Goal: Check status: Check status

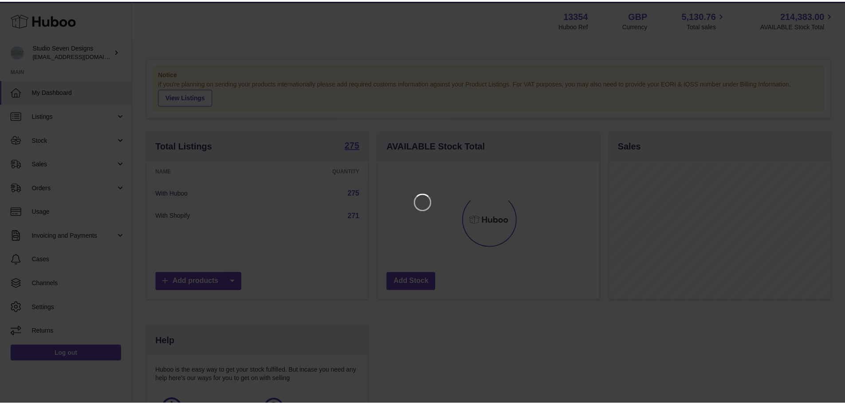
scroll to position [138, 224]
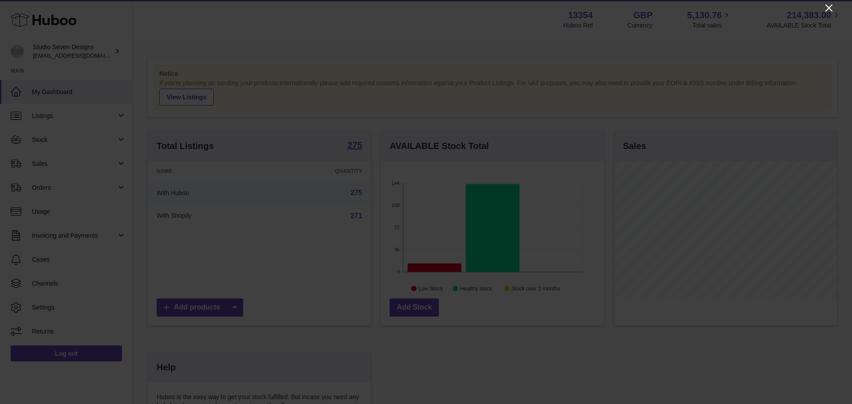
click at [826, 6] on icon "Close" at bounding box center [828, 8] width 11 height 11
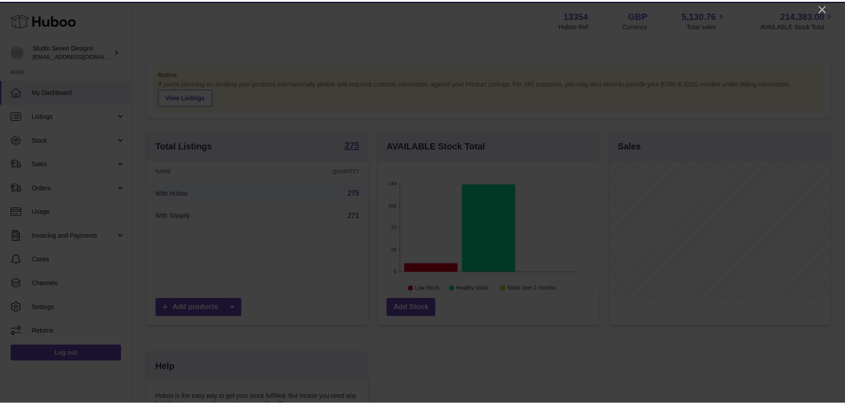
scroll to position [443450, 443367]
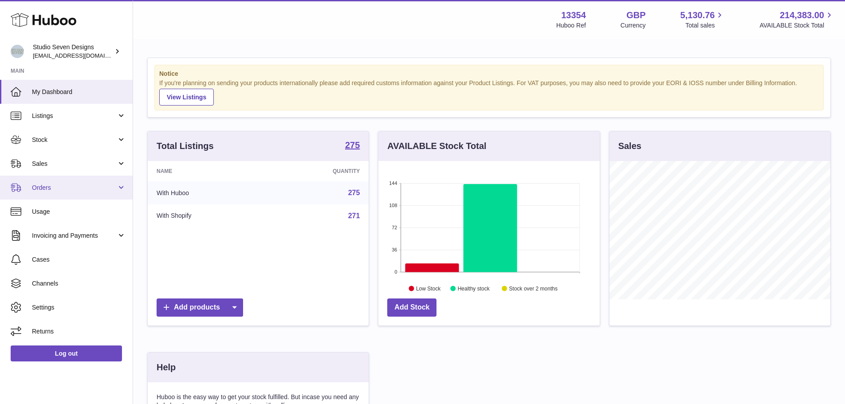
click at [88, 186] on span "Orders" at bounding box center [74, 188] width 85 height 8
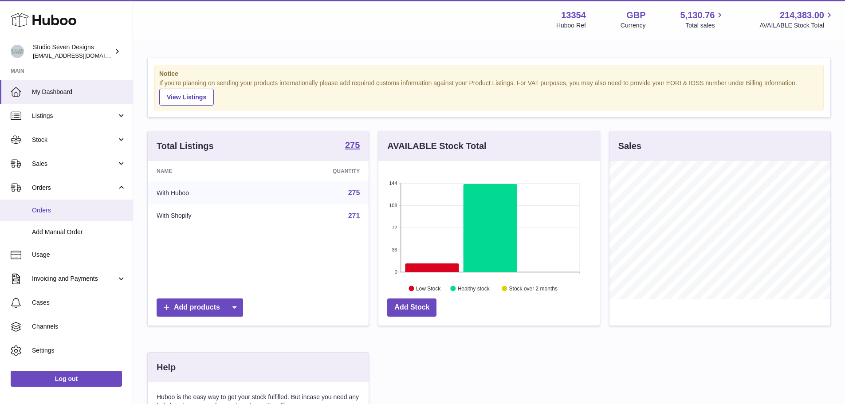
click at [76, 209] on span "Orders" at bounding box center [79, 210] width 94 height 8
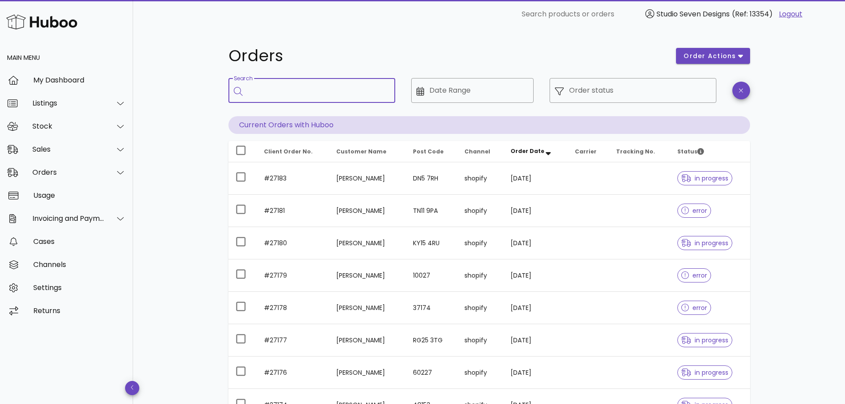
click at [350, 91] on input "Search" at bounding box center [318, 90] width 140 height 14
type input "**"
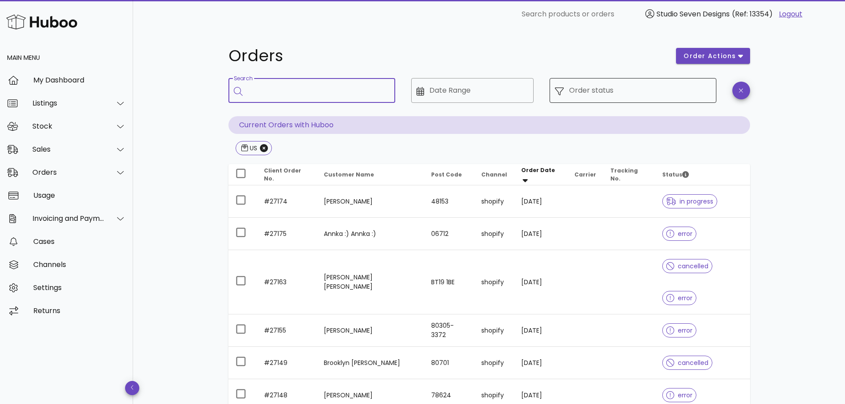
click at [602, 98] on div "Order status" at bounding box center [640, 90] width 142 height 25
click at [605, 94] on input "Order status" at bounding box center [640, 90] width 142 height 14
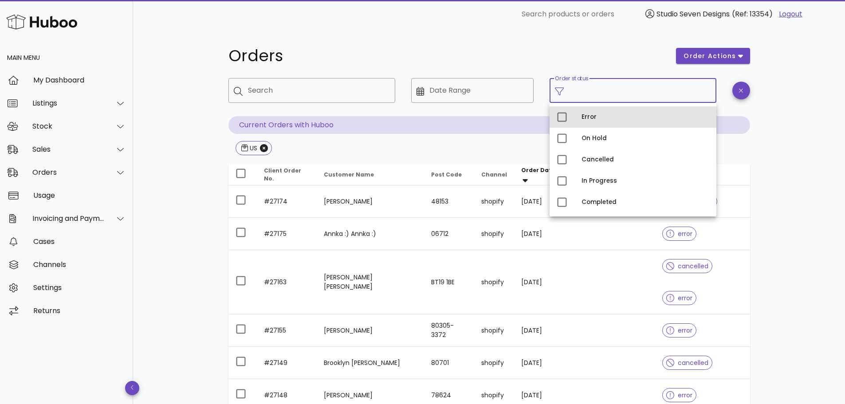
click at [580, 115] on div "Error" at bounding box center [633, 116] width 167 height 21
type input "**********"
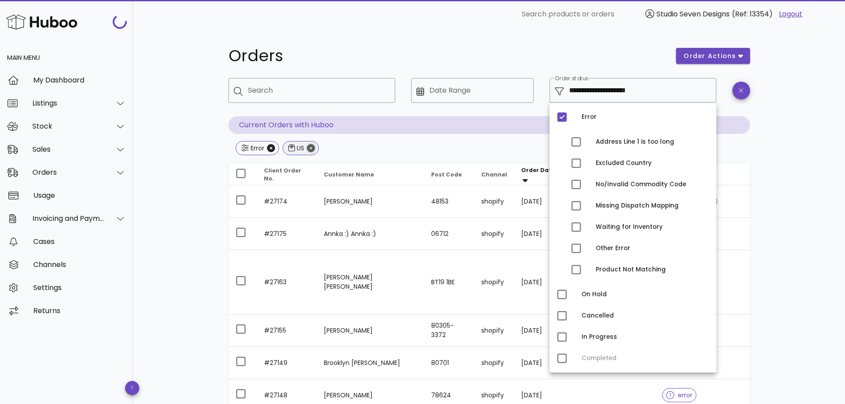
click at [311, 148] on icon "Close" at bounding box center [311, 148] width 8 height 8
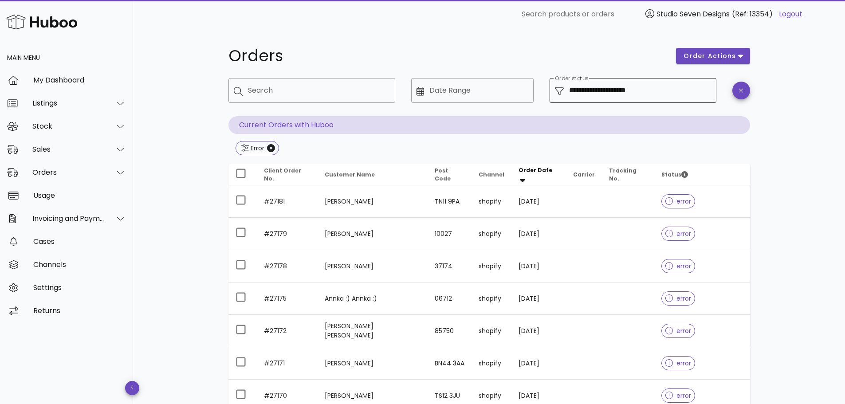
click at [665, 91] on input "**********" at bounding box center [640, 90] width 142 height 14
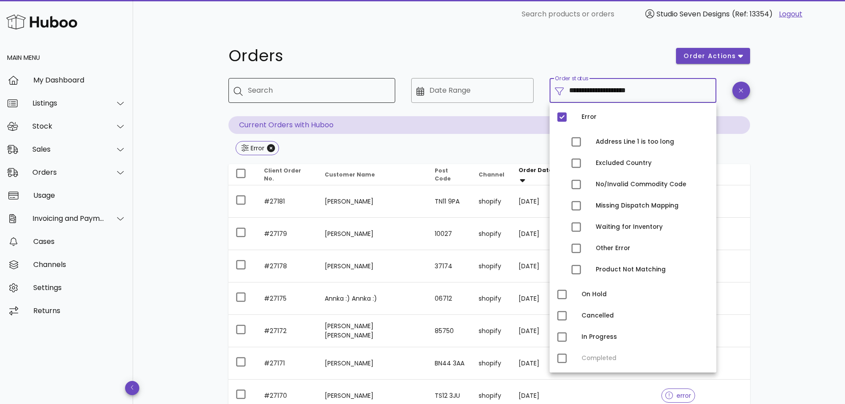
click at [346, 87] on input "Search" at bounding box center [318, 90] width 140 height 14
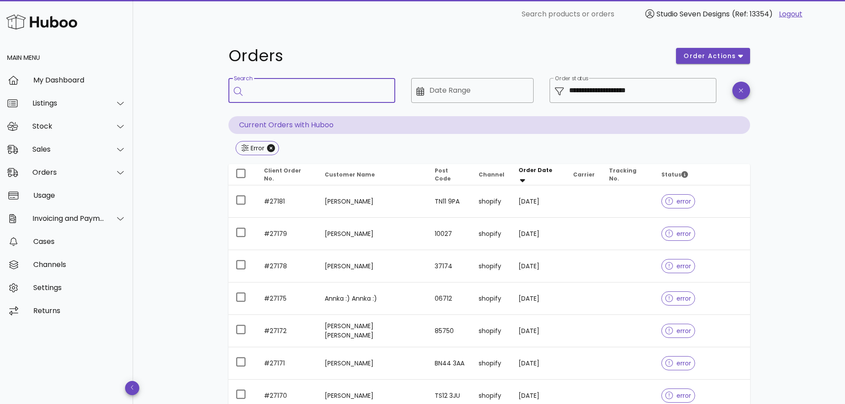
click at [346, 87] on input "Search" at bounding box center [318, 90] width 140 height 14
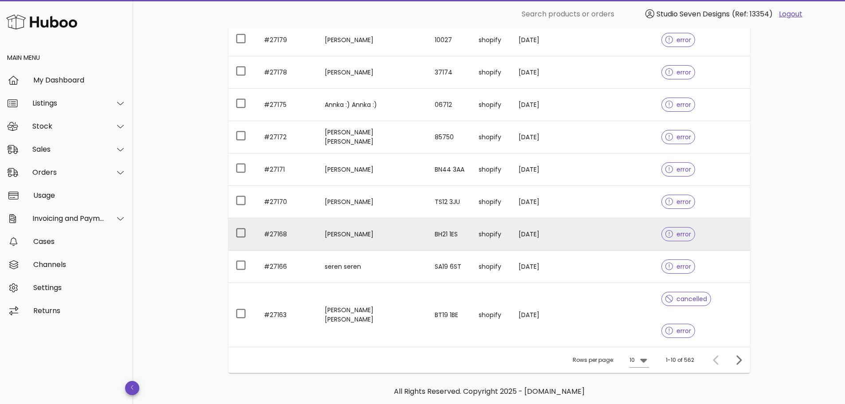
scroll to position [203, 0]
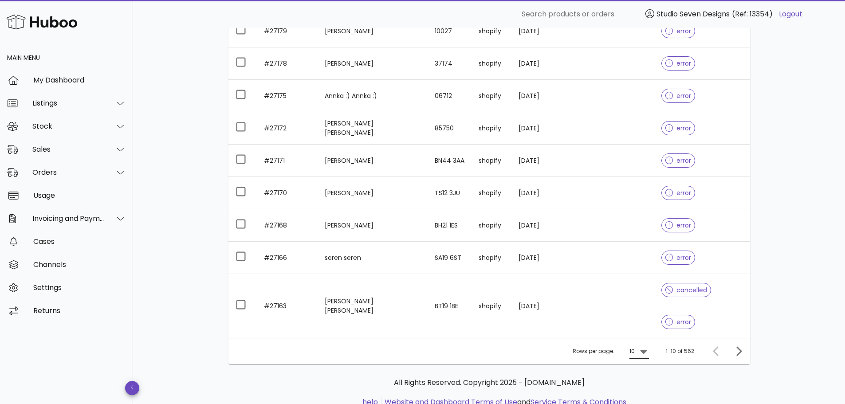
click at [646, 346] on icon at bounding box center [643, 351] width 11 height 11
click at [643, 366] on div "50" at bounding box center [641, 369] width 9 height 8
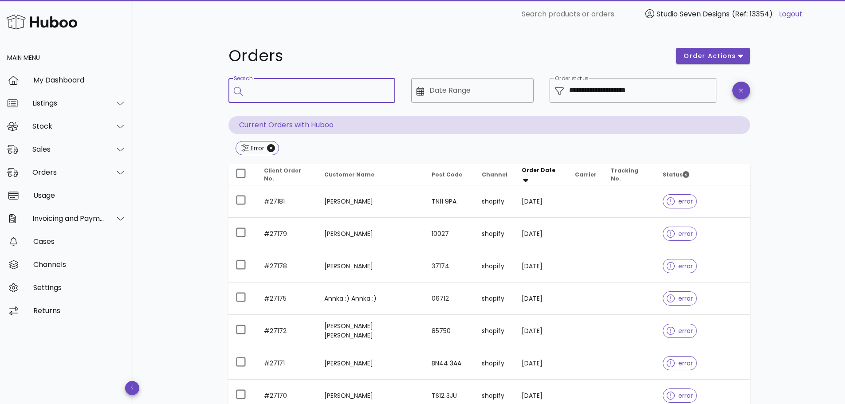
click at [312, 97] on input "Search" at bounding box center [318, 90] width 140 height 14
type input "*"
type input "**********"
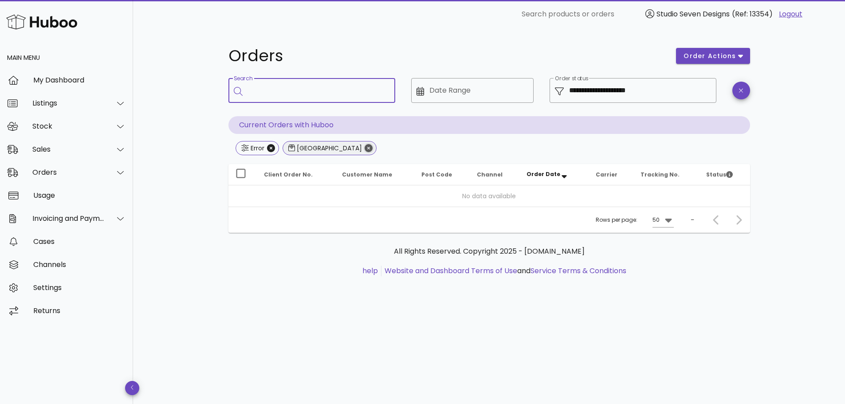
click at [365, 148] on icon "Close" at bounding box center [369, 148] width 8 height 8
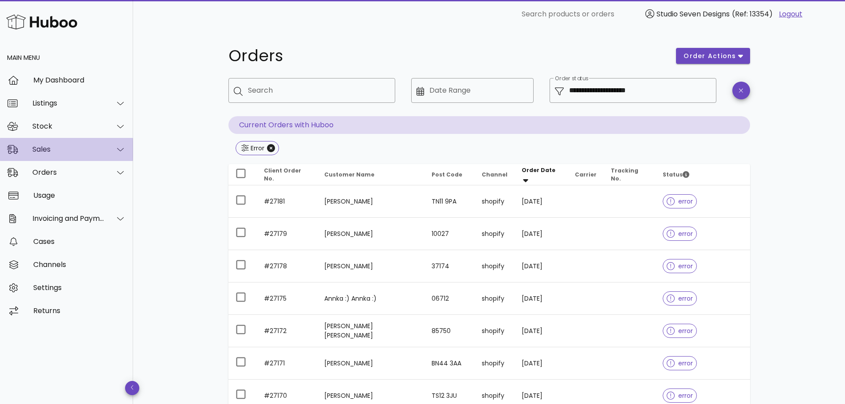
click at [110, 153] on div at bounding box center [115, 149] width 21 height 22
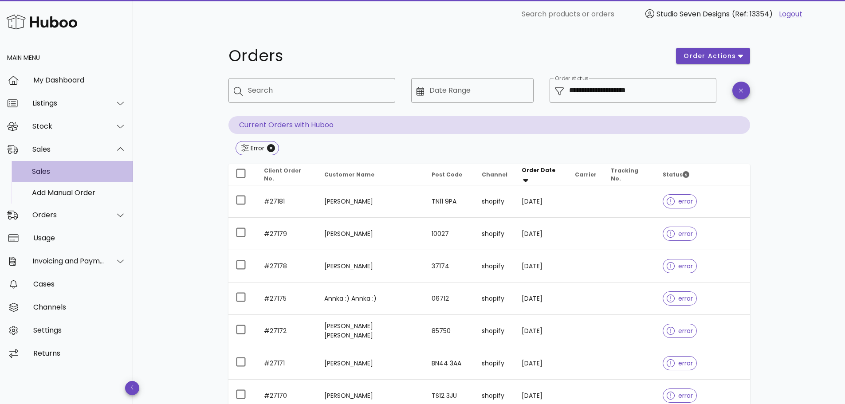
click at [74, 172] on div "Sales" at bounding box center [79, 171] width 94 height 8
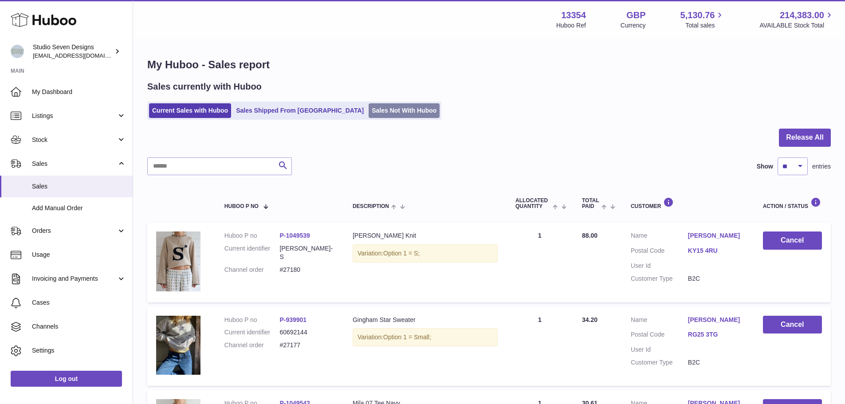
click at [369, 113] on link "Sales Not With Huboo" at bounding box center [404, 110] width 71 height 15
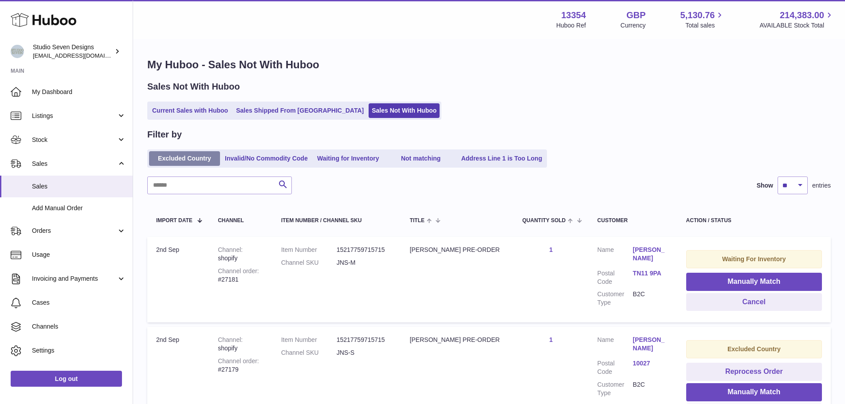
click at [188, 153] on link "Excluded Country" at bounding box center [184, 158] width 71 height 15
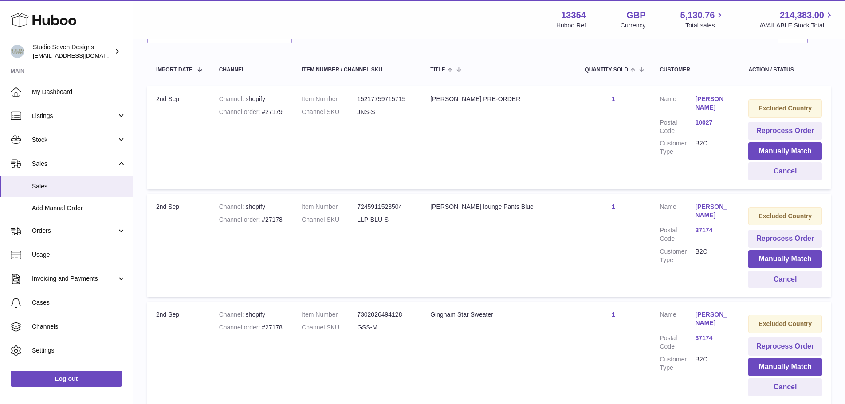
scroll to position [73, 0]
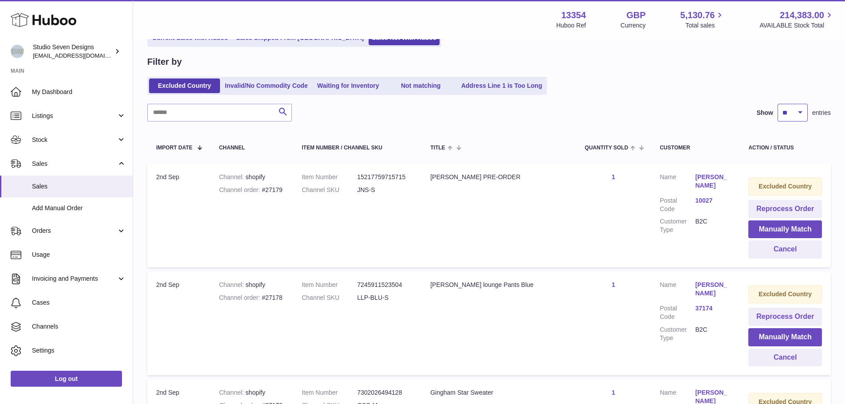
click at [787, 112] on select "** ** ** ***" at bounding box center [793, 113] width 30 height 18
select select "***"
click at [778, 104] on select "** ** ** ***" at bounding box center [793, 113] width 30 height 18
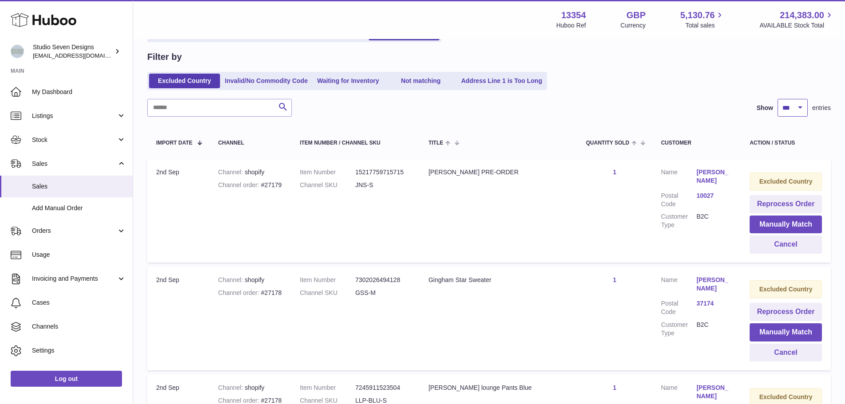
scroll to position [73, 0]
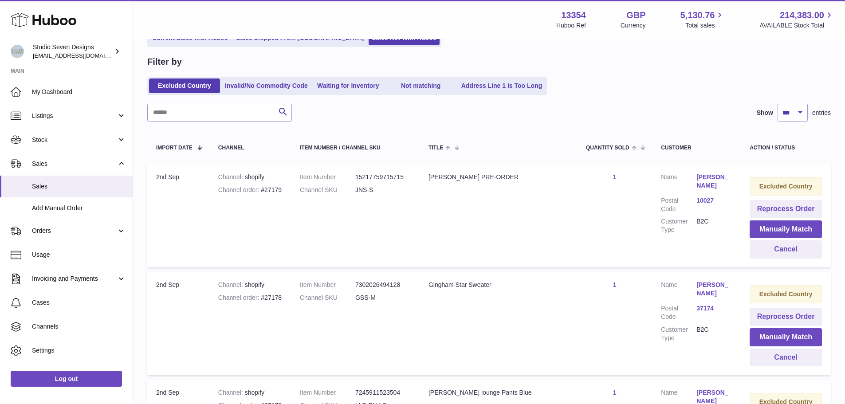
click at [553, 205] on td "Title Jodie Jeans PRE-ORDER" at bounding box center [498, 215] width 157 height 103
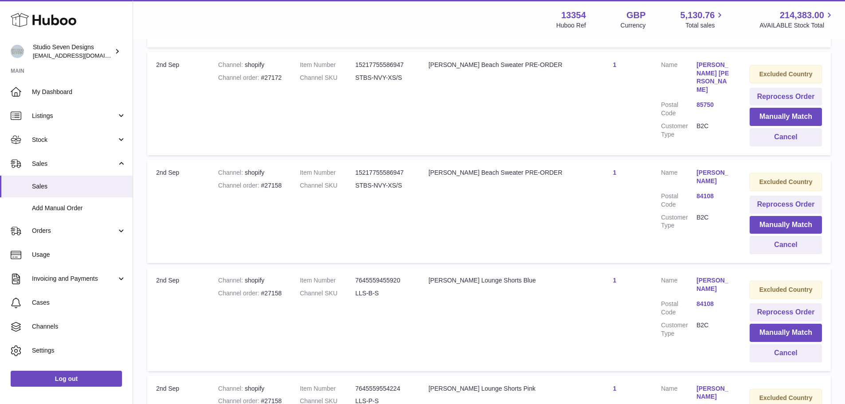
scroll to position [0, 0]
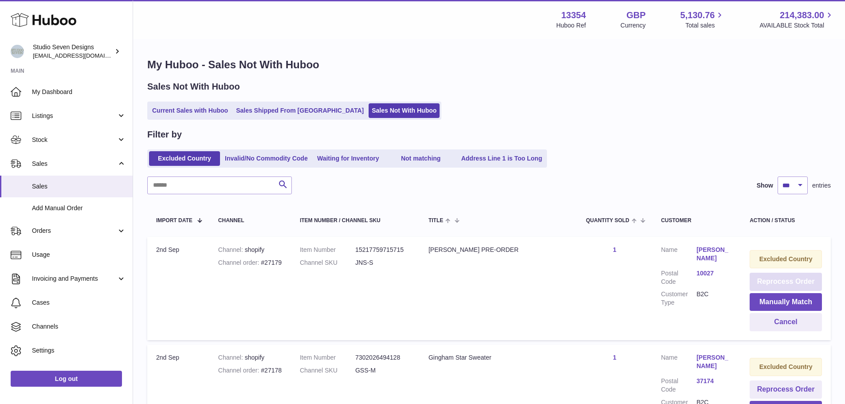
drag, startPoint x: 766, startPoint y: 283, endPoint x: 404, endPoint y: 265, distance: 362.9
click at [404, 265] on tr "Import date 2nd Sep Channel shopify Channel order #27179 Item Number 1521775971…" at bounding box center [489, 288] width 684 height 103
click at [404, 265] on dd "JNS-S" at bounding box center [382, 263] width 55 height 8
click at [68, 231] on span "Orders" at bounding box center [74, 231] width 85 height 8
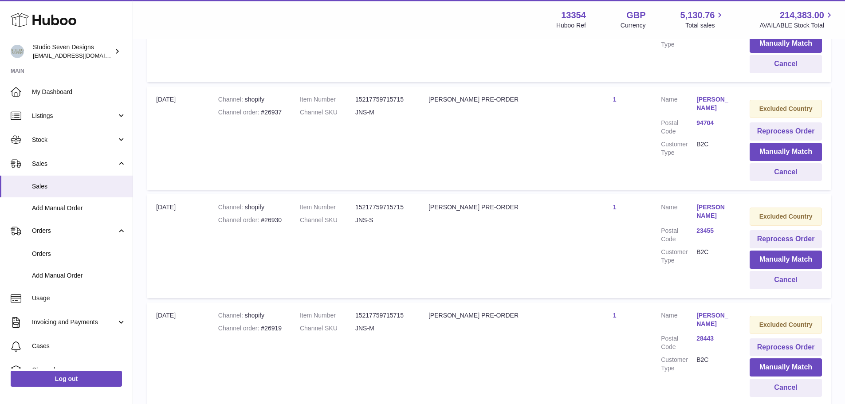
scroll to position [10717, 0]
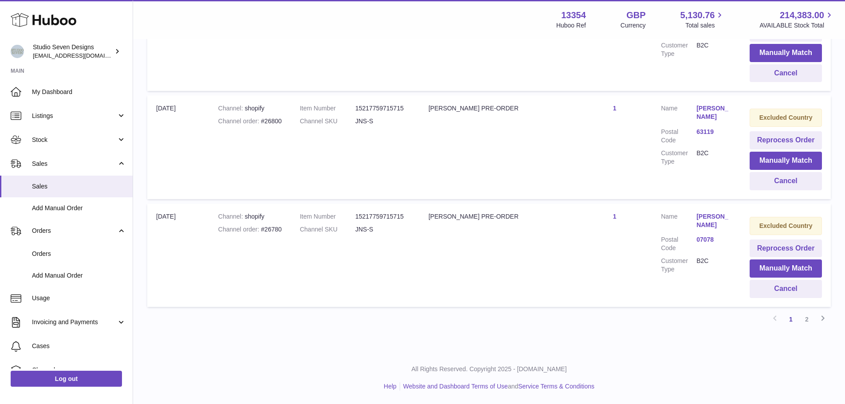
click at [420, 223] on td "Item Number 15217759715715 Channel SKU JNS-S" at bounding box center [355, 255] width 129 height 103
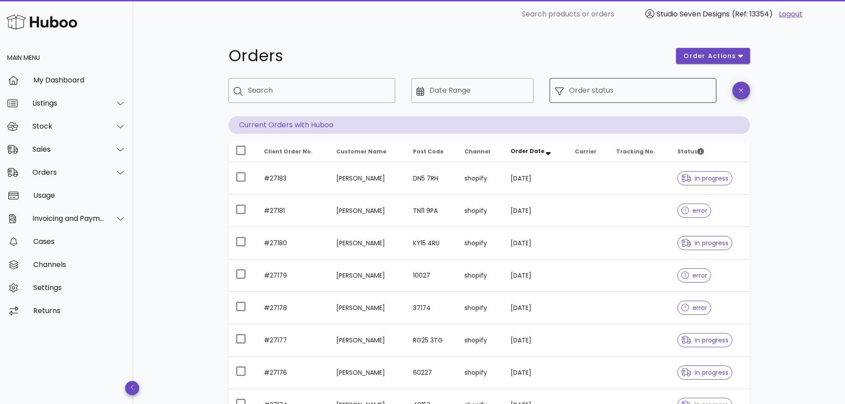
click at [637, 92] on input "Order status" at bounding box center [640, 90] width 142 height 14
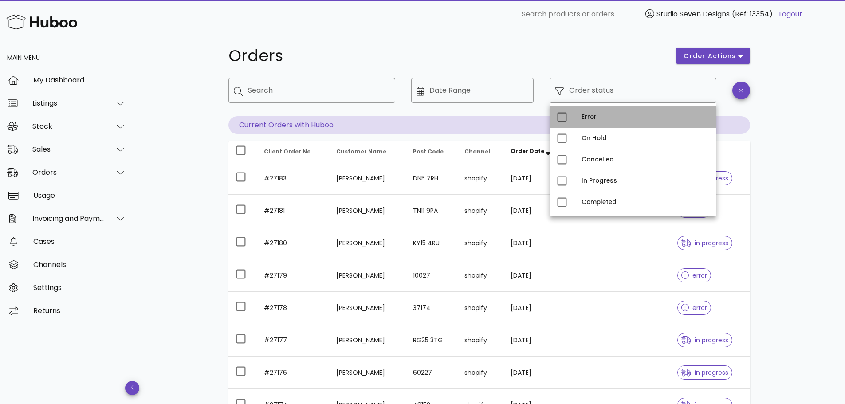
click at [585, 113] on div "Error" at bounding box center [646, 117] width 128 height 14
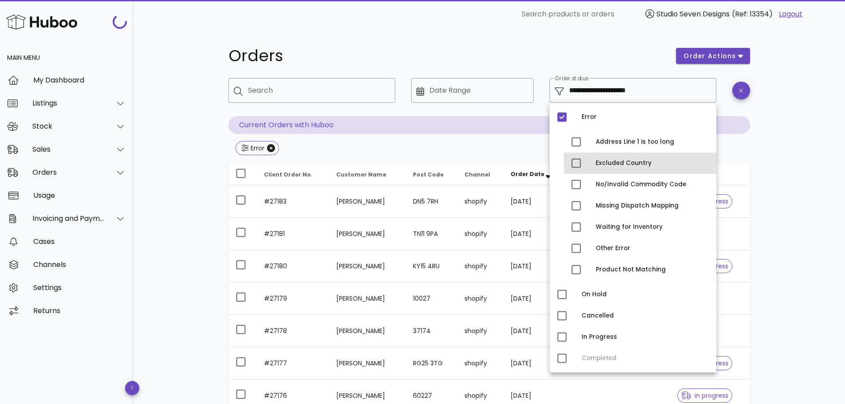
click at [602, 164] on div "Excluded Country" at bounding box center [653, 163] width 114 height 7
type input "**********"
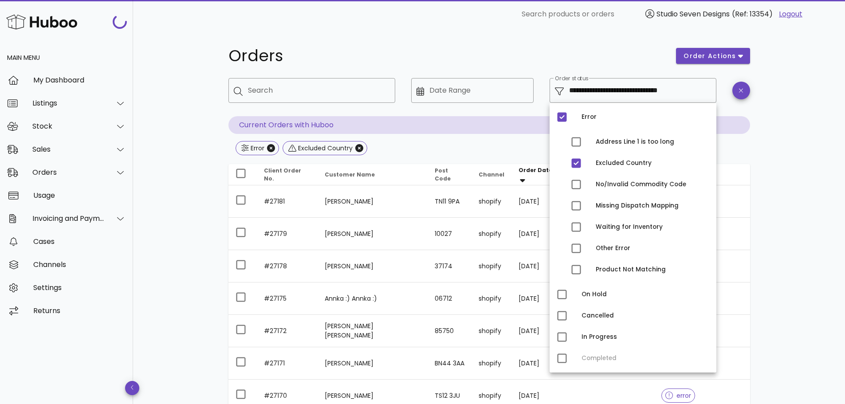
click at [782, 169] on div "**********" at bounding box center [489, 333] width 712 height 610
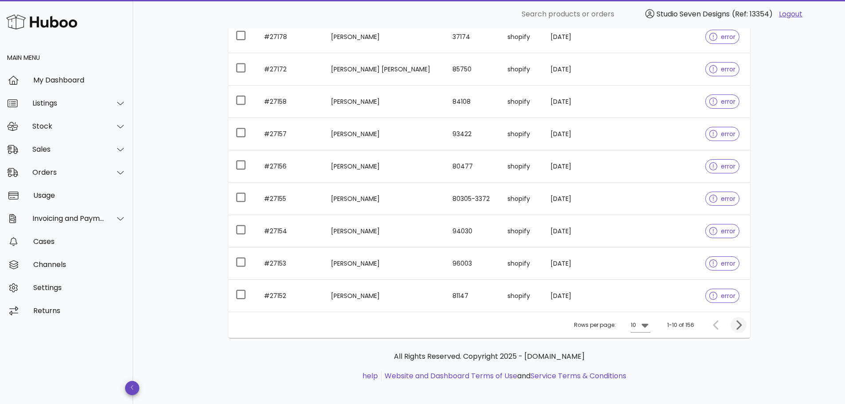
scroll to position [203, 0]
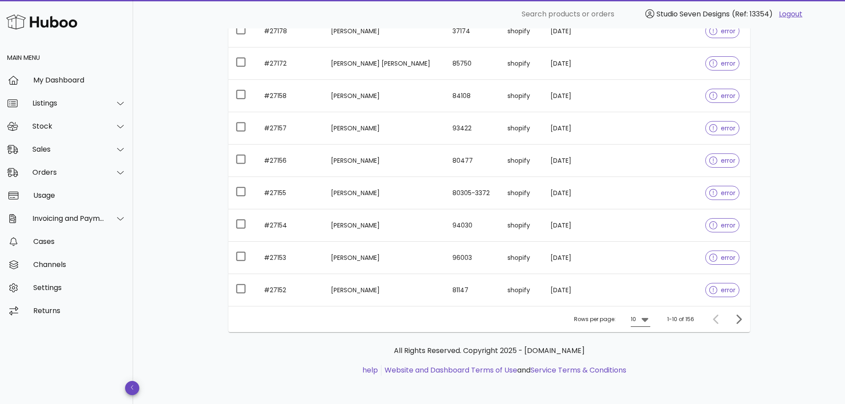
click at [639, 321] on div at bounding box center [644, 319] width 12 height 11
click at [643, 364] on div "50" at bounding box center [643, 368] width 9 height 19
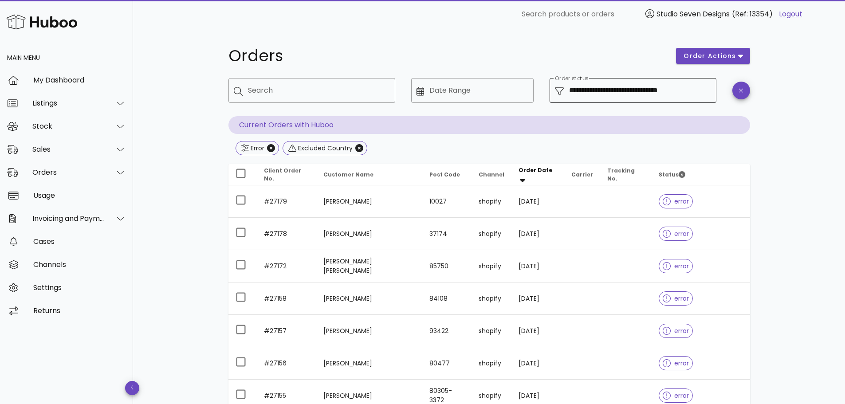
click at [647, 96] on input "**********" at bounding box center [640, 90] width 142 height 14
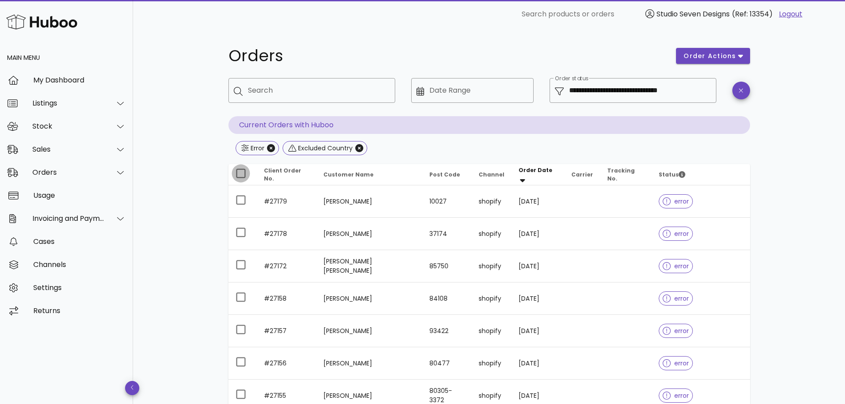
click at [241, 171] on div at bounding box center [240, 173] width 15 height 15
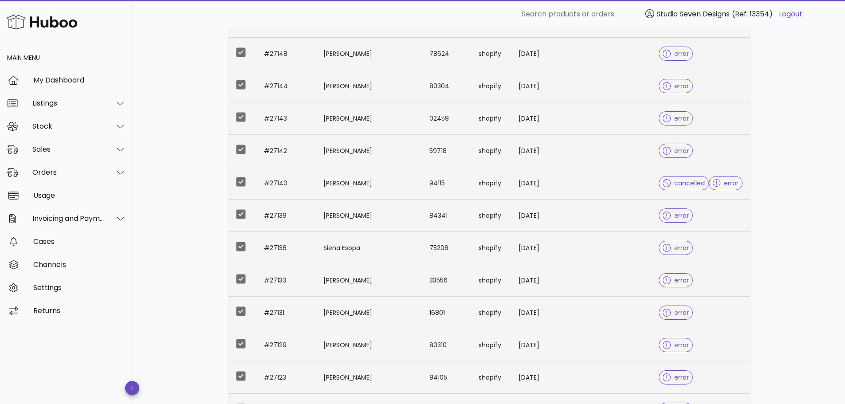
scroll to position [532, 0]
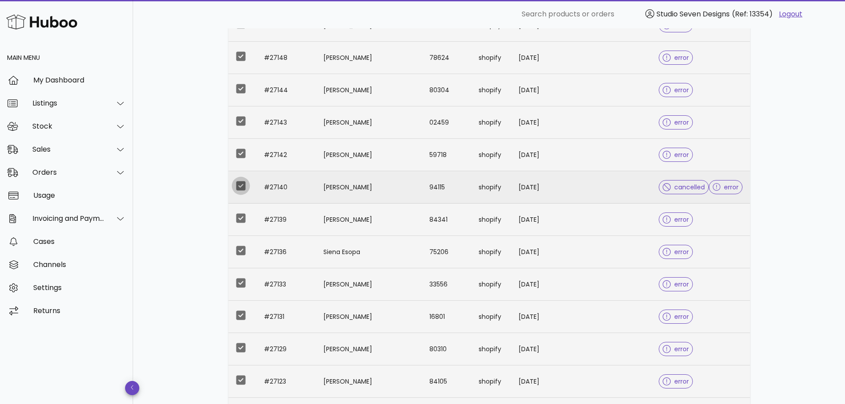
click at [237, 192] on div at bounding box center [240, 185] width 15 height 15
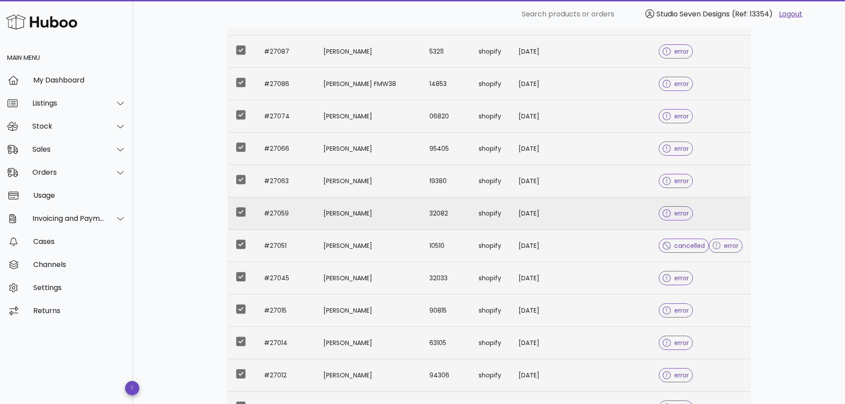
scroll to position [1020, 0]
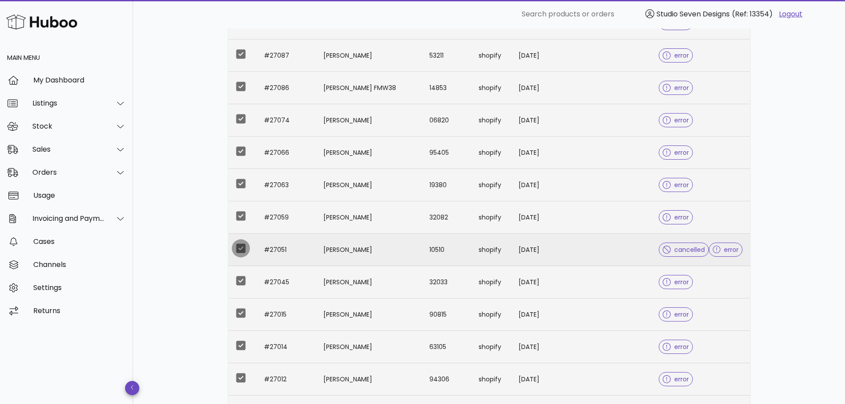
click at [238, 252] on div at bounding box center [240, 248] width 15 height 15
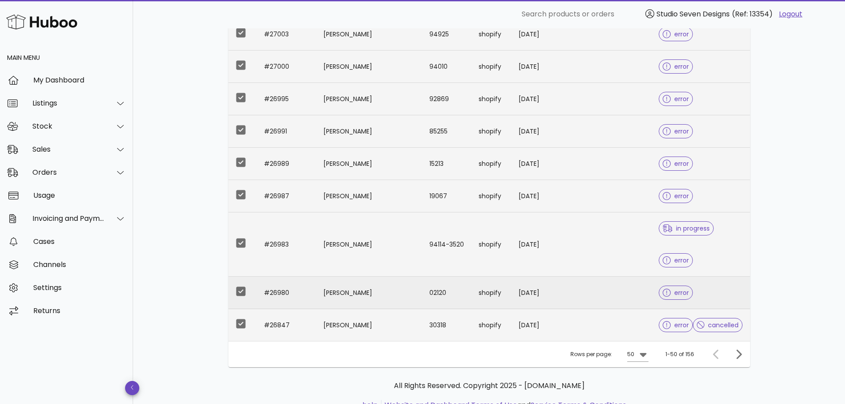
scroll to position [1498, 0]
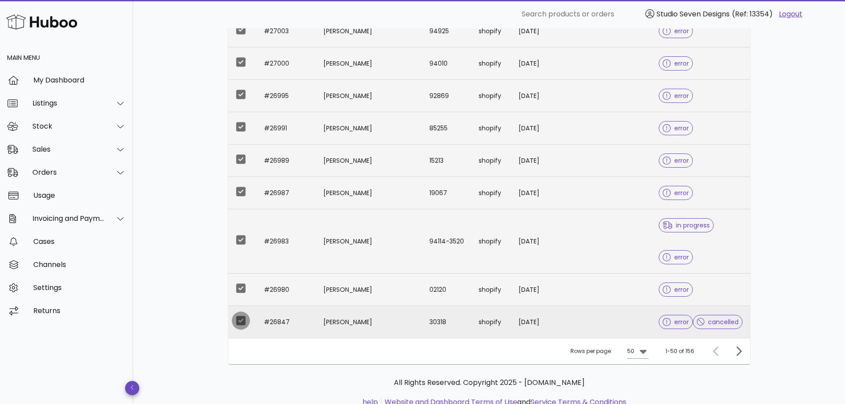
click at [241, 313] on div at bounding box center [240, 320] width 15 height 15
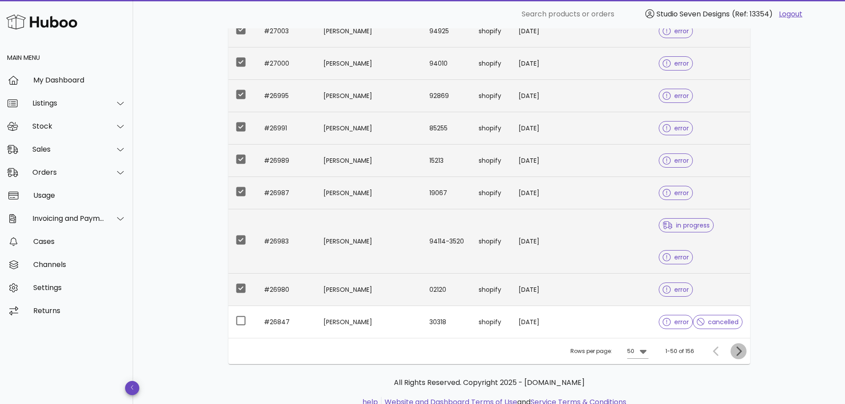
click at [737, 346] on icon "Next page" at bounding box center [738, 351] width 11 height 11
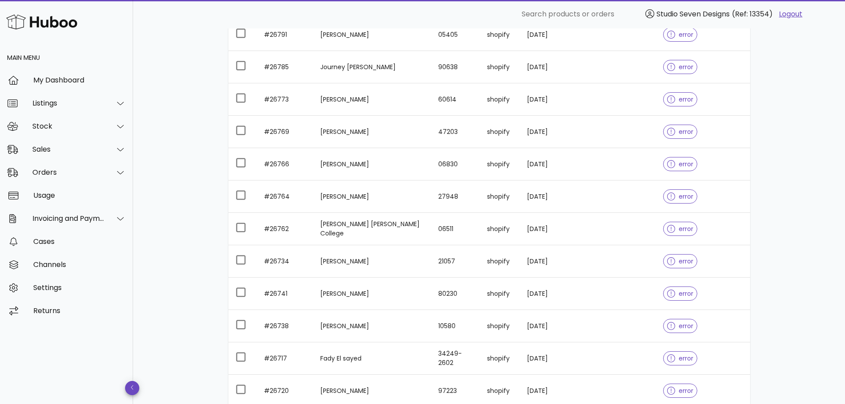
scroll to position [1562, 0]
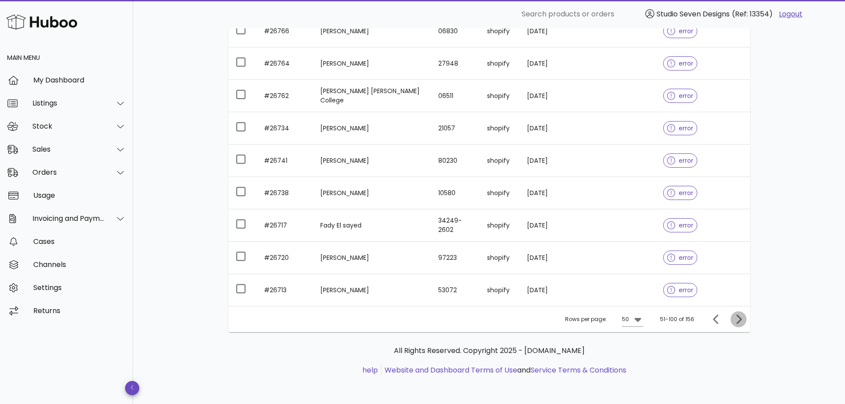
click at [741, 317] on icon "Next page" at bounding box center [738, 319] width 11 height 11
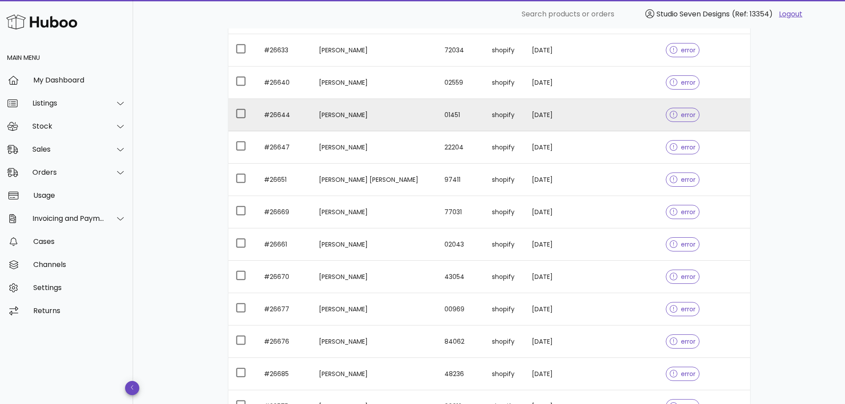
scroll to position [433, 0]
